Goal: Task Accomplishment & Management: Complete application form

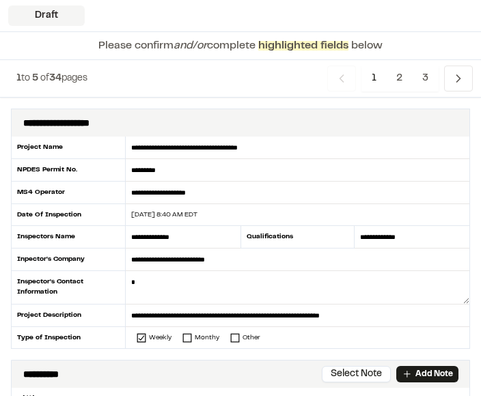
scroll to position [45, 0]
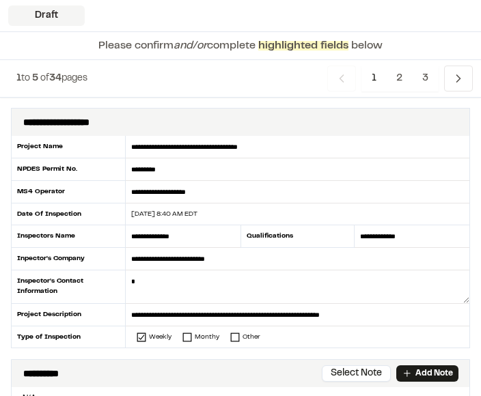
click at [257, 294] on textarea at bounding box center [298, 287] width 344 height 33
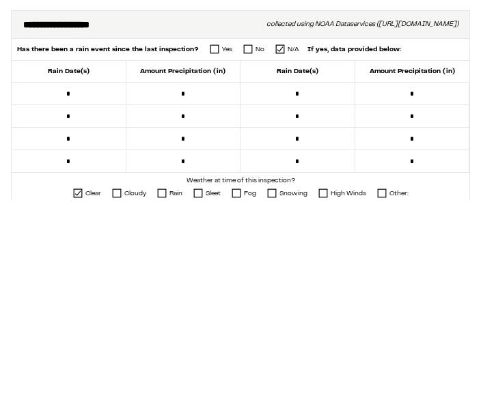
scroll to position [465, 0]
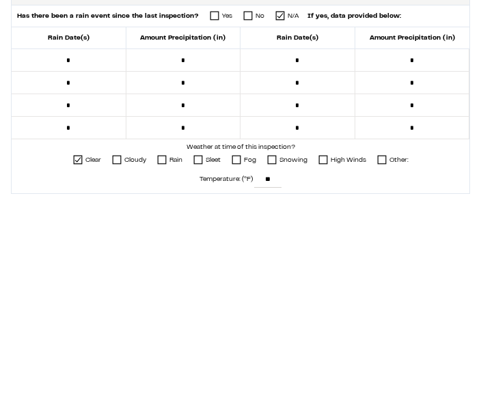
type textarea "**********"
click at [79, 245] on input "*" at bounding box center [69, 256] width 115 height 23
type input "*****"
click at [205, 245] on input "*" at bounding box center [183, 256] width 115 height 23
type input "*****"
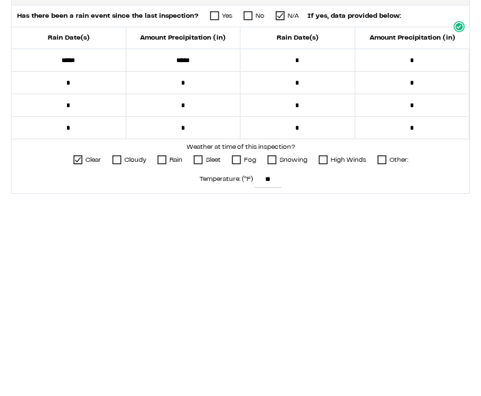
click at [210, 207] on icon at bounding box center [215, 212] width 10 height 10
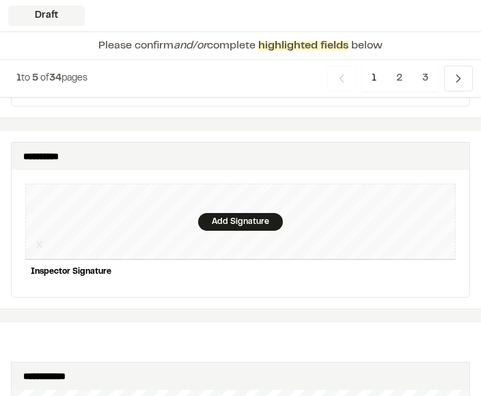
scroll to position [1467, 0]
click at [233, 213] on div "Add Signature" at bounding box center [240, 222] width 85 height 18
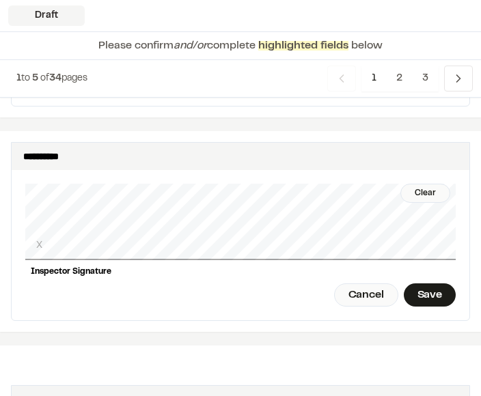
click at [441, 283] on div "Save" at bounding box center [430, 294] width 52 height 23
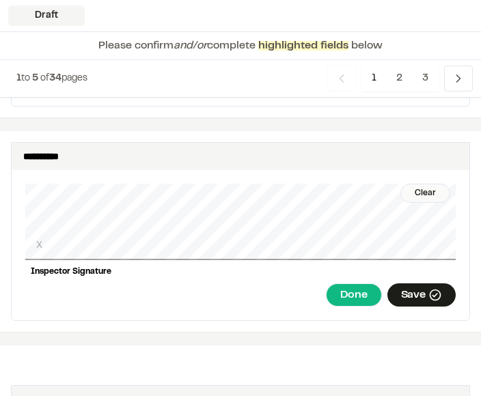
click at [357, 283] on div "Done" at bounding box center [353, 294] width 55 height 23
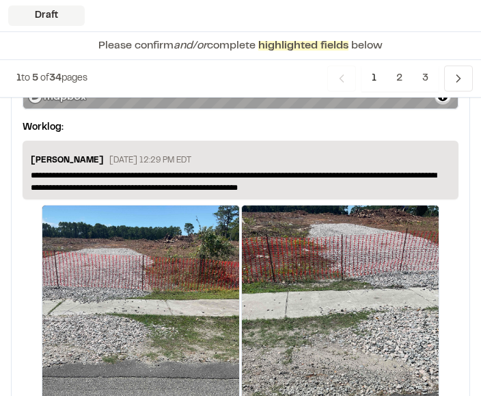
scroll to position [2755, 0]
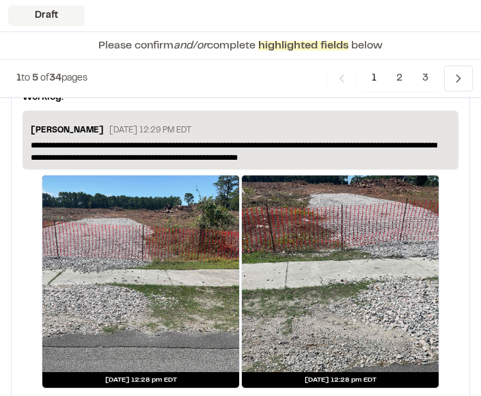
click at [398, 84] on span "2" at bounding box center [399, 79] width 27 height 26
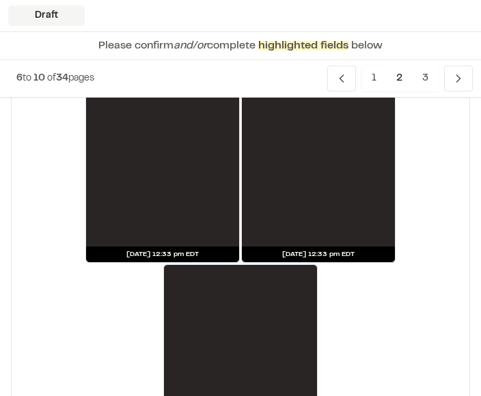
scroll to position [3221, 0]
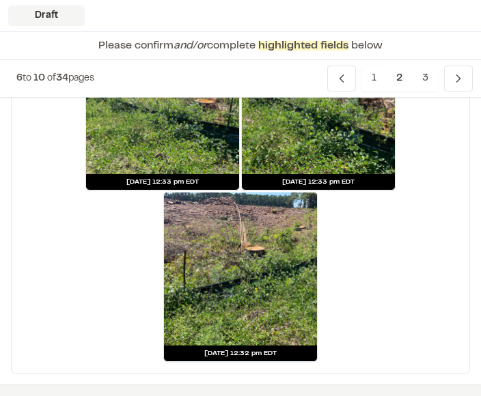
click at [424, 76] on span "3" at bounding box center [425, 79] width 27 height 26
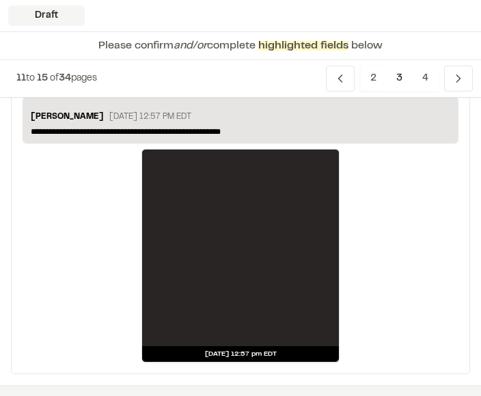
scroll to position [3524, 0]
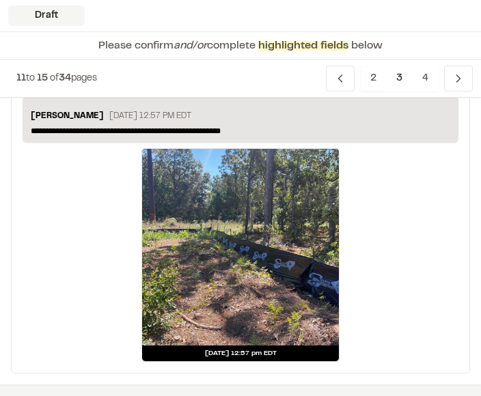
click at [426, 75] on span "4" at bounding box center [425, 79] width 27 height 26
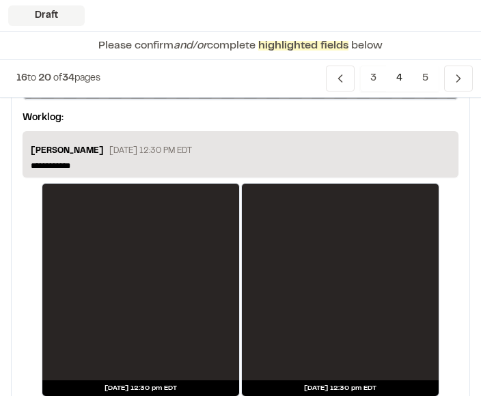
scroll to position [3069, 0]
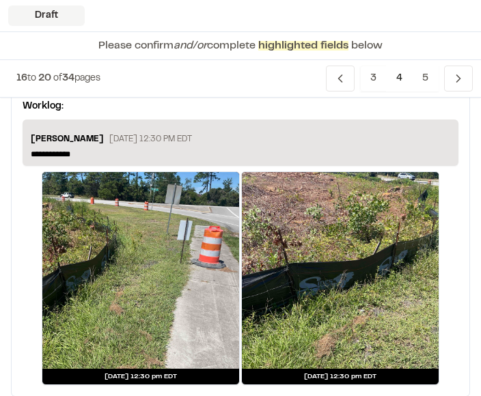
click at [194, 288] on div at bounding box center [140, 271] width 197 height 197
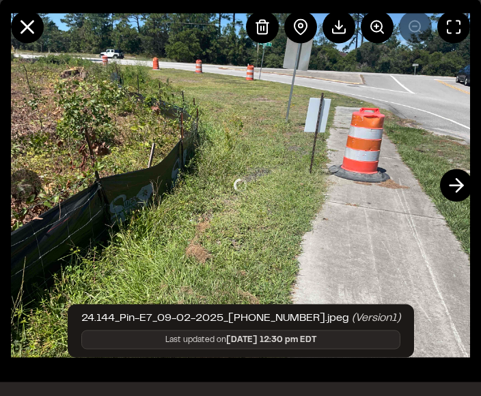
scroll to position [3070, 0]
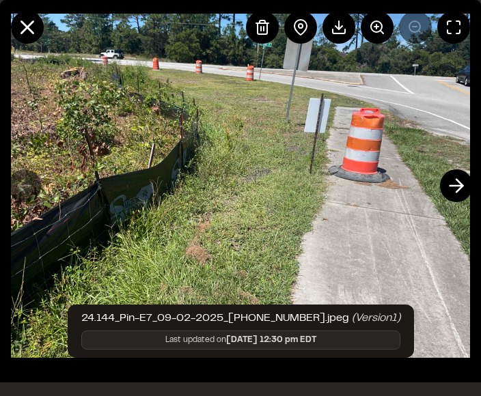
click at [460, 180] on icon at bounding box center [456, 185] width 22 height 23
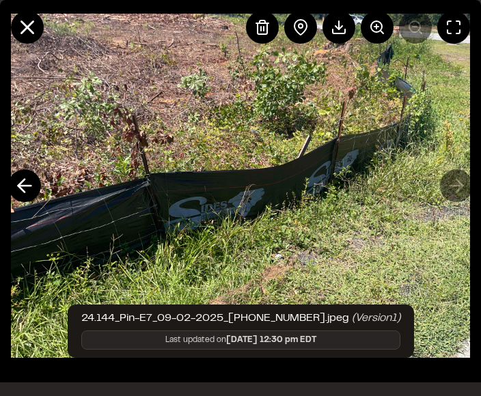
click at [33, 27] on icon at bounding box center [27, 27] width 23 height 23
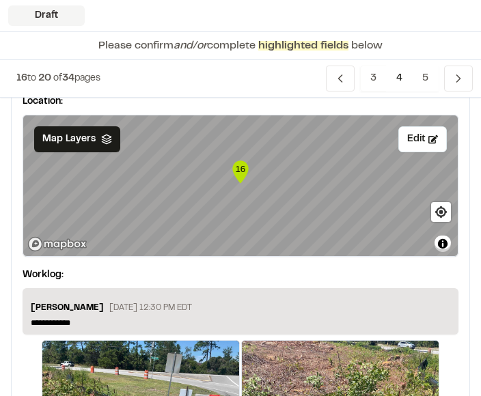
scroll to position [2911, 0]
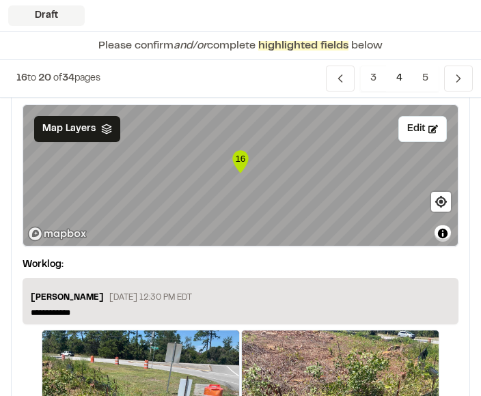
click at [241, 309] on p "**********" at bounding box center [240, 313] width 419 height 12
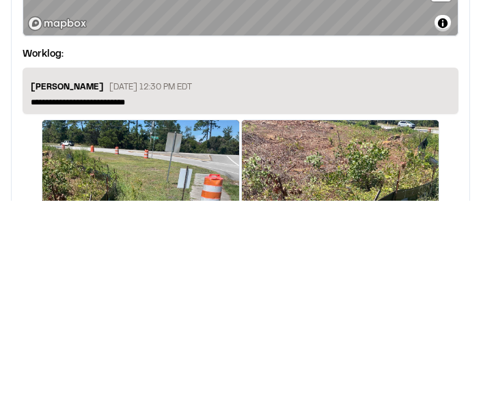
scroll to position [3093, 0]
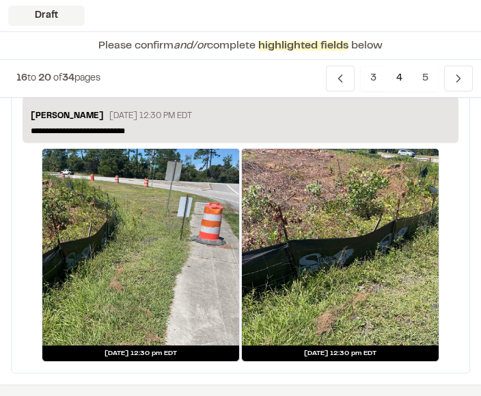
click at [428, 79] on span "5" at bounding box center [425, 79] width 27 height 26
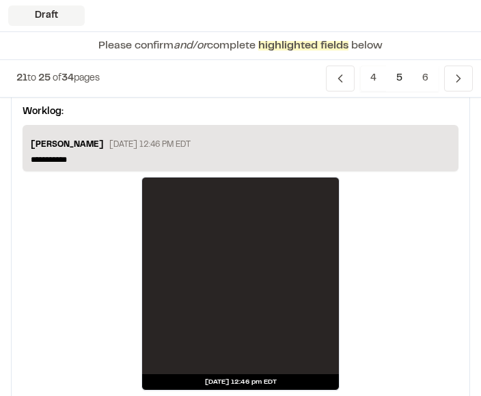
scroll to position [1853, 0]
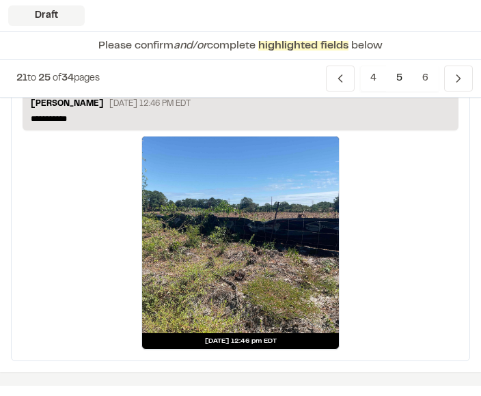
click at [292, 262] on div at bounding box center [240, 235] width 197 height 197
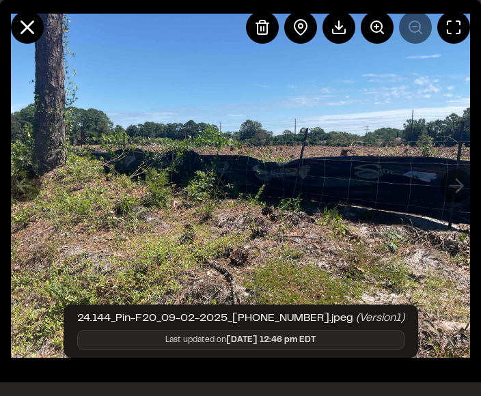
click at [29, 27] on line at bounding box center [28, 28] width 12 height 12
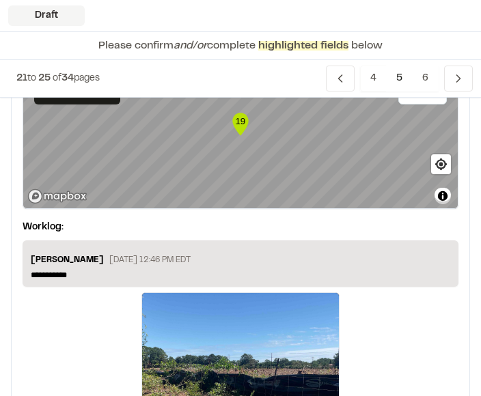
scroll to position [1790, 0]
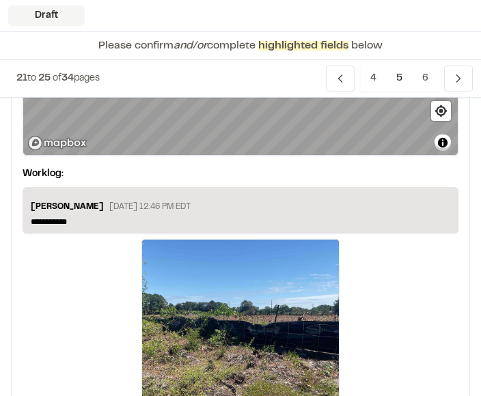
click at [277, 216] on p "**********" at bounding box center [240, 222] width 419 height 12
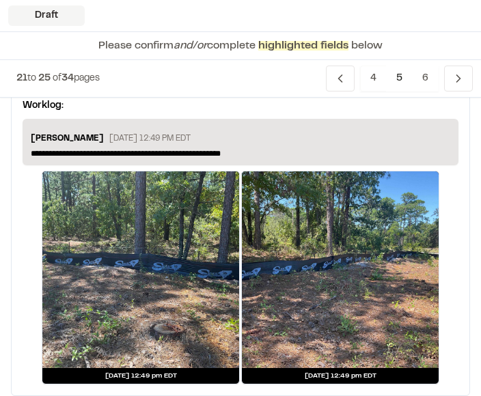
scroll to position [3221, 0]
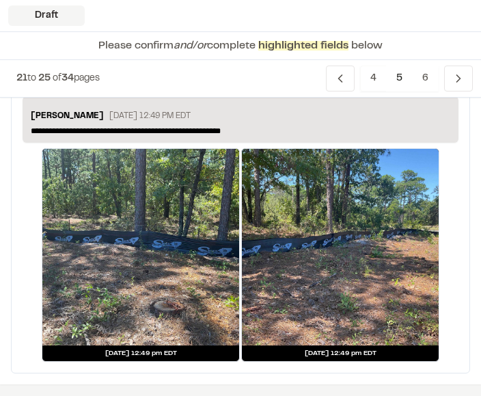
click at [428, 77] on span "6" at bounding box center [425, 79] width 27 height 26
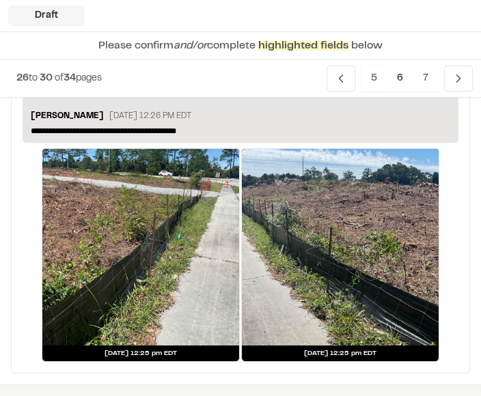
click at [355, 273] on div at bounding box center [340, 247] width 197 height 197
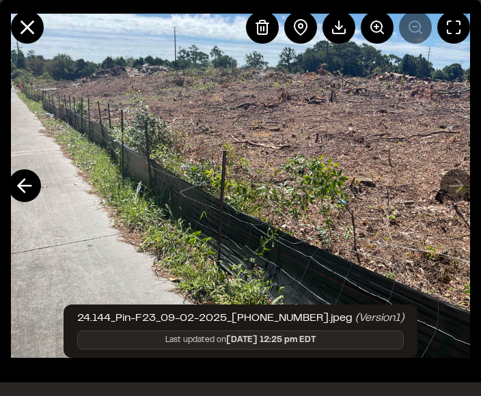
click at [378, 23] on icon at bounding box center [377, 27] width 16 height 16
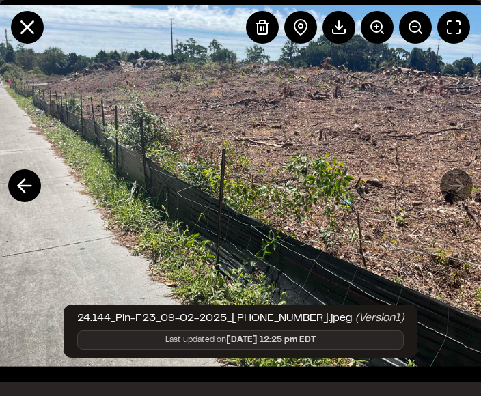
click at [379, 25] on icon at bounding box center [377, 27] width 16 height 16
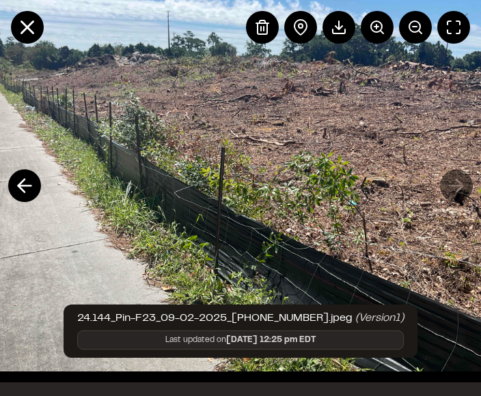
click at [382, 23] on icon at bounding box center [377, 27] width 16 height 16
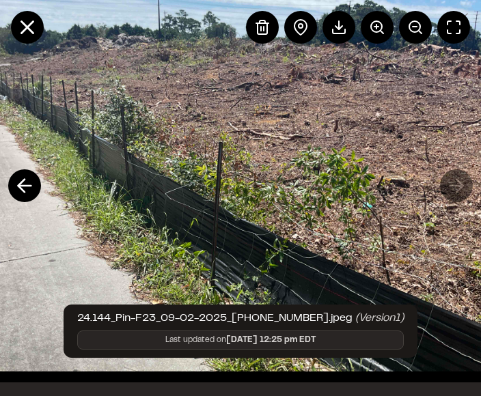
click at [389, 18] on button at bounding box center [377, 27] width 33 height 33
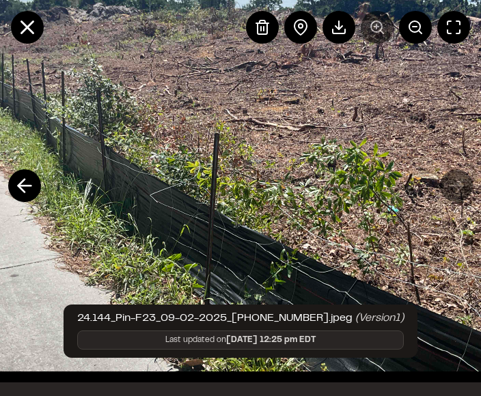
click at [27, 22] on icon at bounding box center [27, 27] width 23 height 23
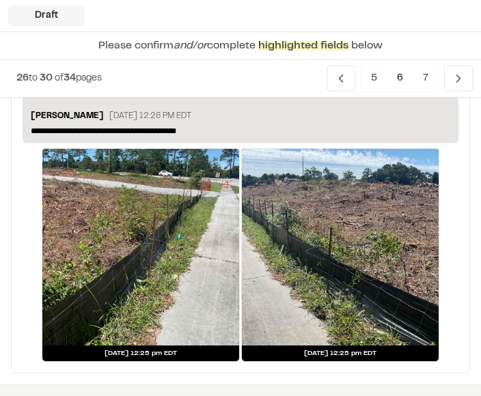
click at [167, 278] on div at bounding box center [140, 247] width 197 height 197
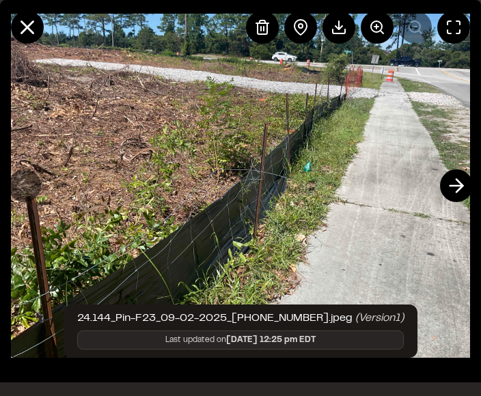
click at [387, 23] on button at bounding box center [377, 27] width 33 height 33
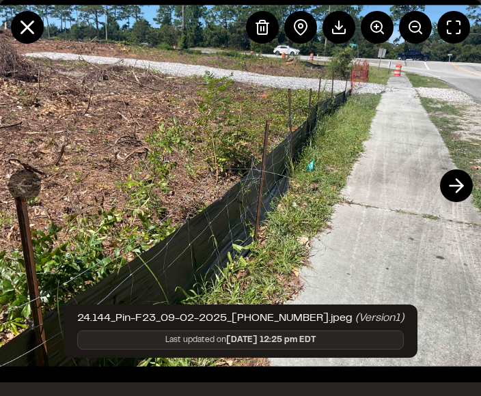
click at [384, 29] on icon at bounding box center [377, 27] width 16 height 16
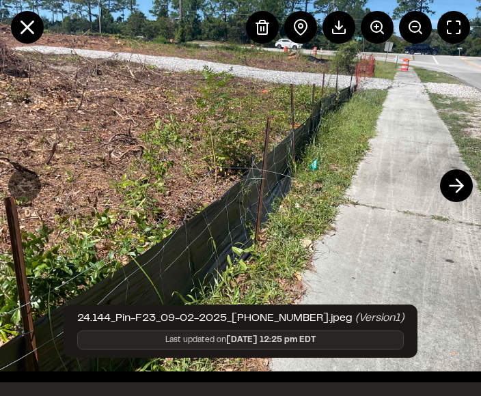
click at [385, 23] on button at bounding box center [377, 27] width 33 height 33
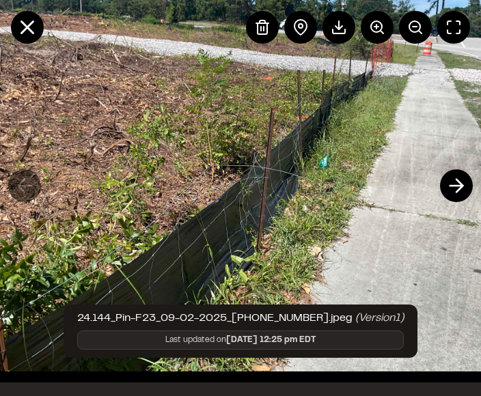
click at [386, 22] on button at bounding box center [377, 27] width 33 height 33
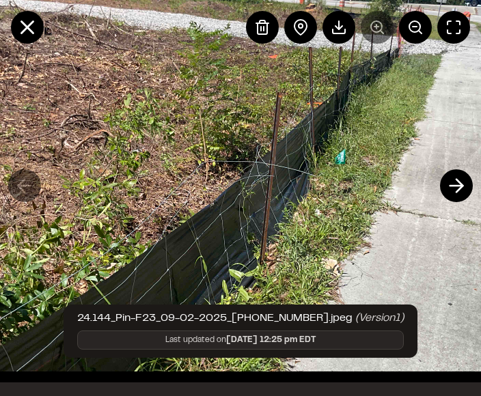
click at [23, 18] on icon at bounding box center [27, 27] width 23 height 23
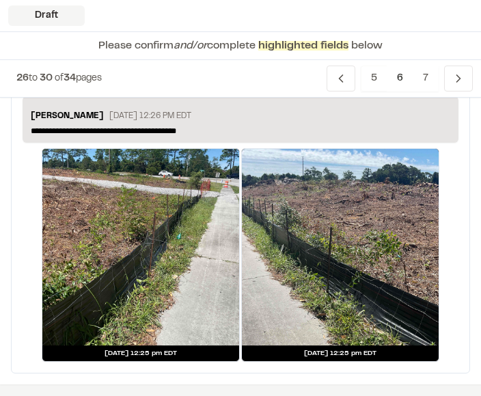
click at [426, 78] on span "7" at bounding box center [426, 79] width 26 height 26
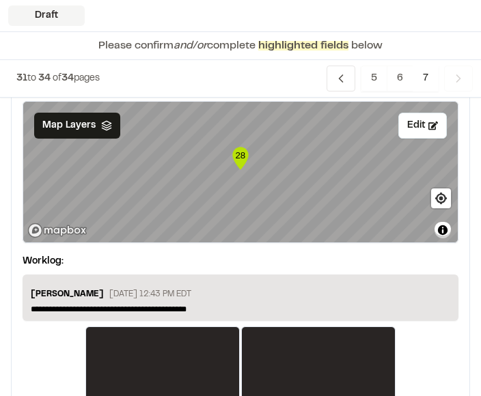
scroll to position [904, 0]
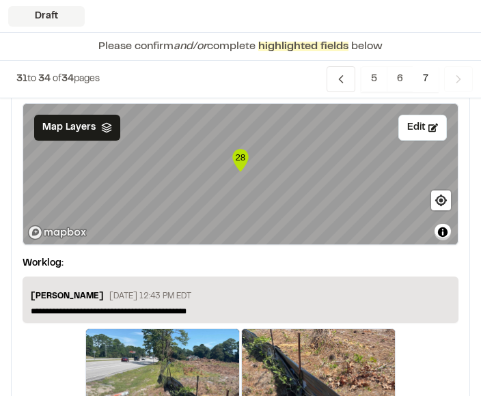
click at [462, 75] on icon "Navigation" at bounding box center [459, 79] width 14 height 14
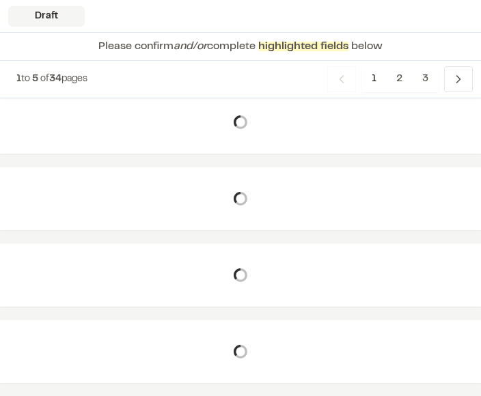
scroll to position [128, 0]
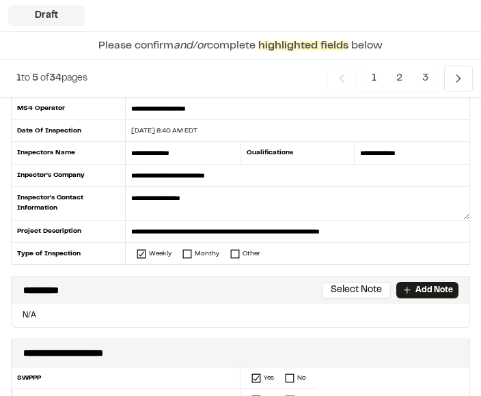
click at [148, 130] on div "09/04/2025 8:40 AM EDT" at bounding box center [289, 131] width 327 height 10
type input "**********"
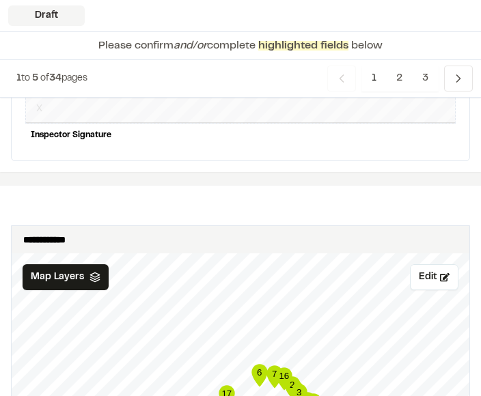
scroll to position [1605, 0]
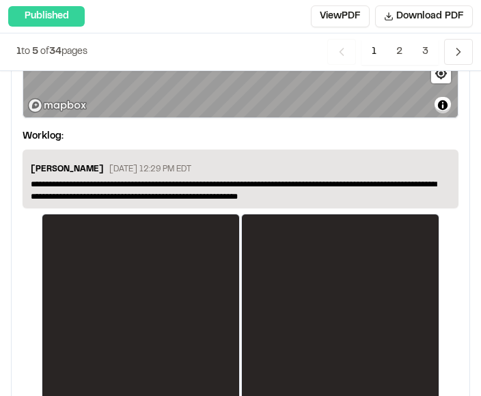
scroll to position [2655, 0]
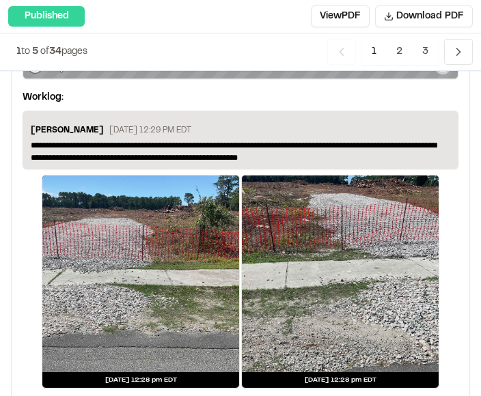
click at [403, 55] on span "2" at bounding box center [399, 52] width 27 height 26
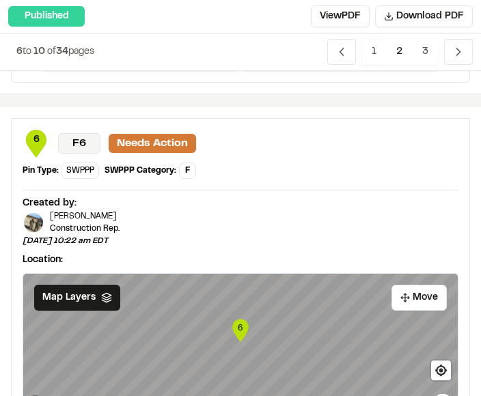
scroll to position [2573, 0]
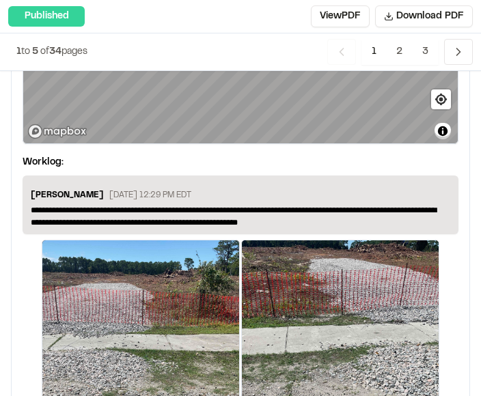
scroll to position [2655, 0]
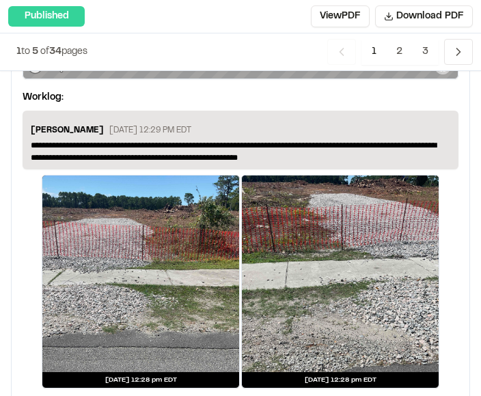
click at [426, 47] on span "3" at bounding box center [425, 52] width 27 height 26
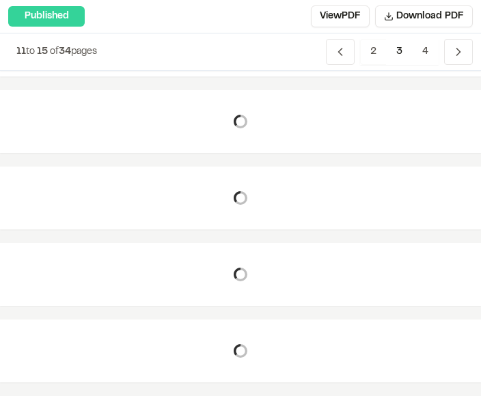
scroll to position [102, 0]
